Goal: Find specific page/section: Find specific page/section

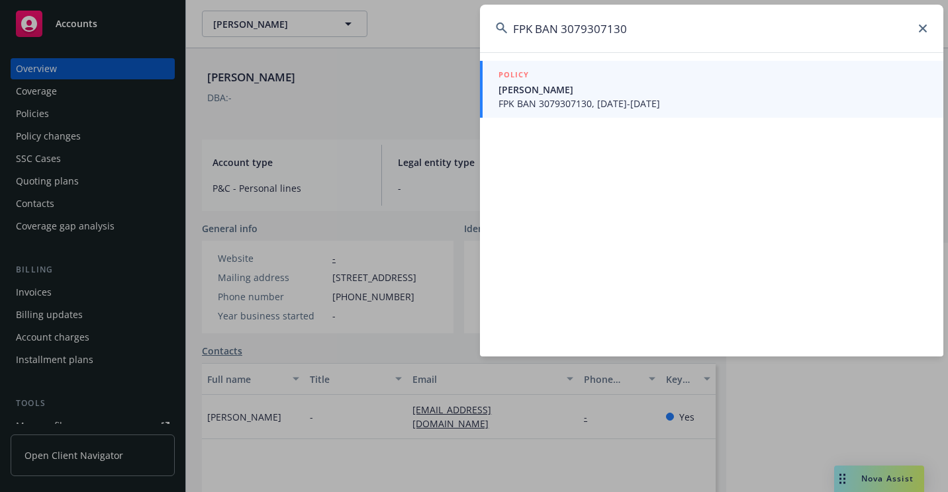
type input "FPK BAN 3079307130"
click at [526, 91] on span "[PERSON_NAME]" at bounding box center [712, 90] width 429 height 14
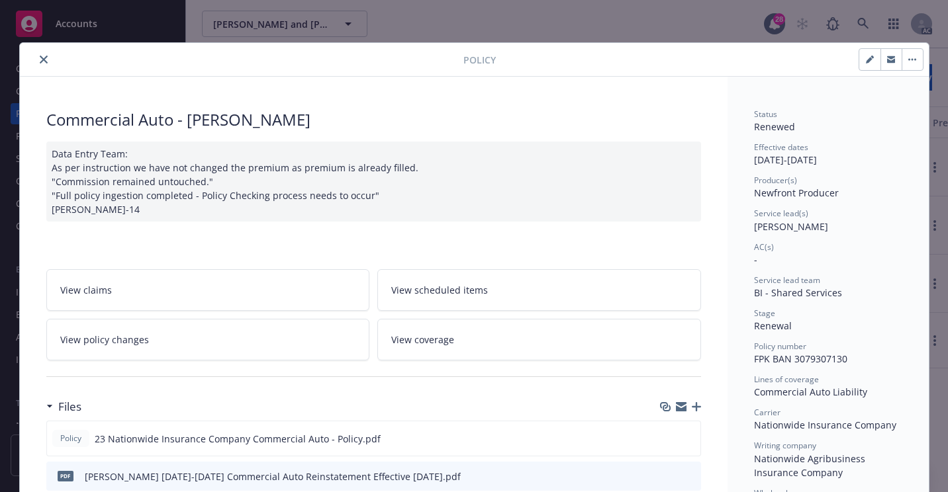
click at [40, 60] on icon "close" at bounding box center [44, 60] width 8 height 8
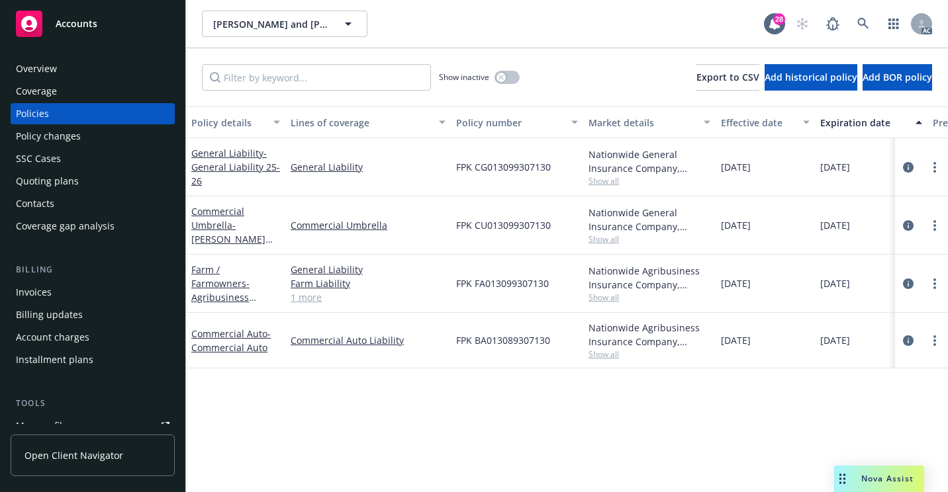
click at [67, 161] on div "SSC Cases" at bounding box center [93, 158] width 154 height 21
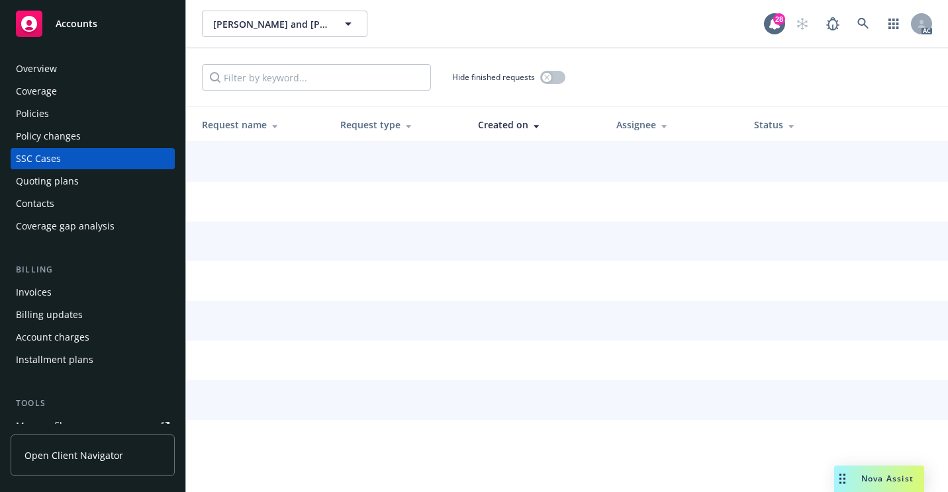
click at [652, 28] on div "[PERSON_NAME] and [PERSON_NAME] (Commercial) [PERSON_NAME] and [PERSON_NAME] (C…" at bounding box center [483, 24] width 562 height 26
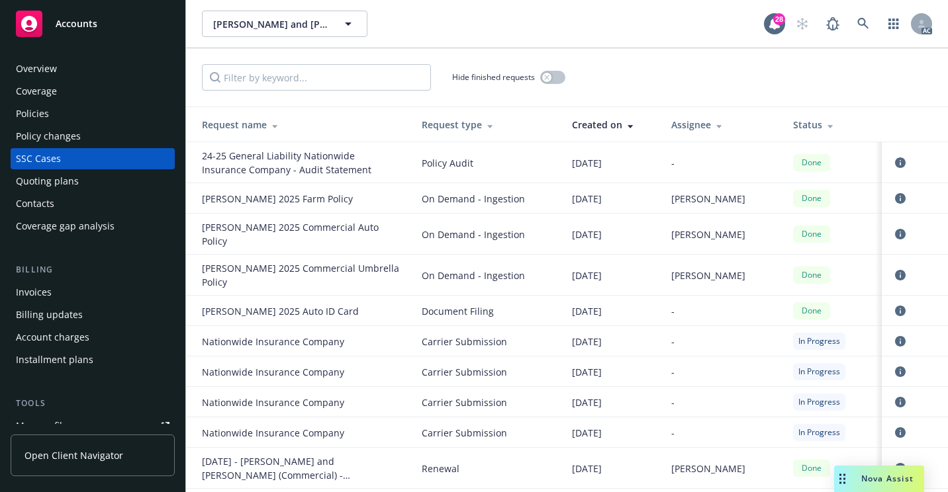
scroll to position [976, 0]
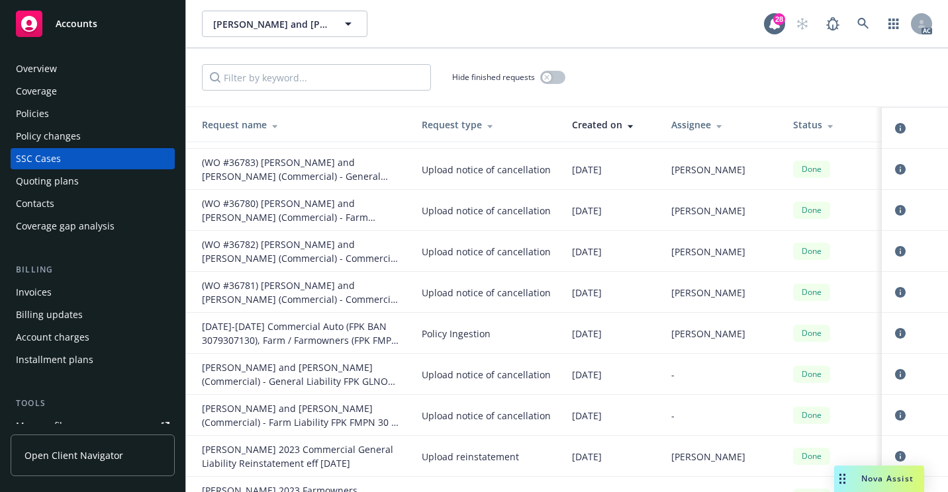
click at [70, 71] on div "Overview" at bounding box center [93, 68] width 154 height 21
